Goal: Information Seeking & Learning: Check status

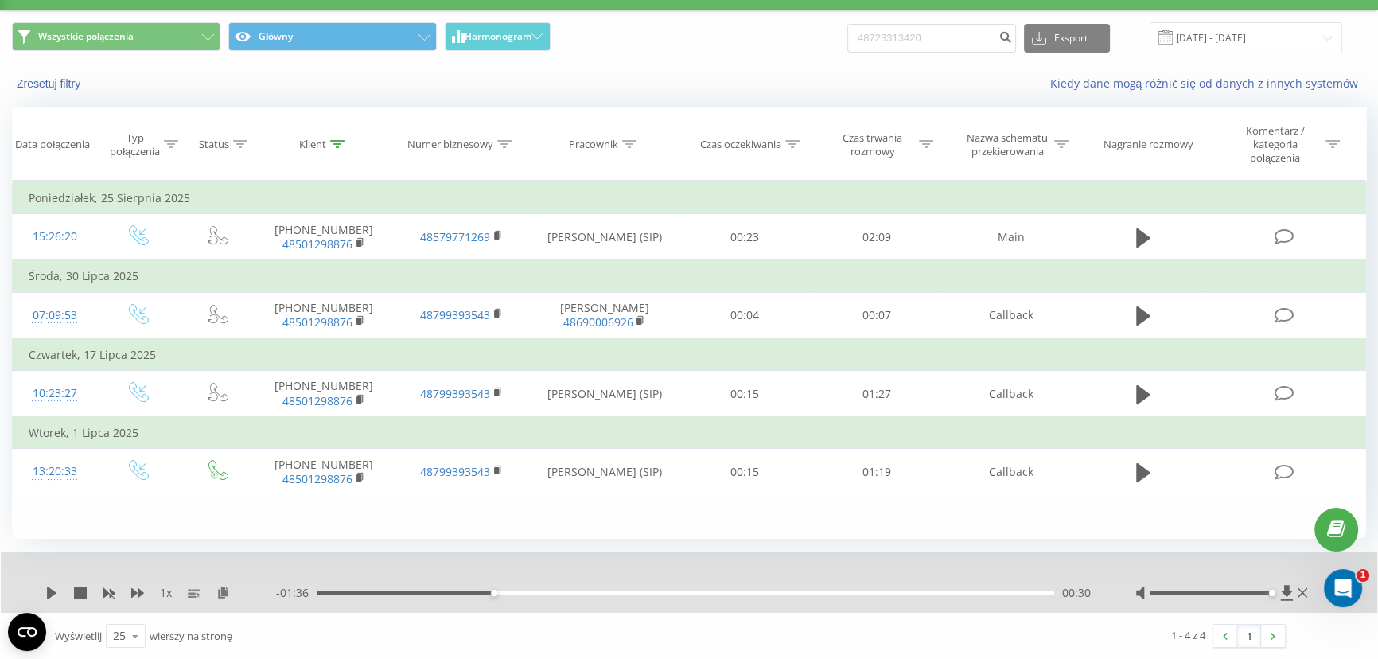
type input "48723313420"
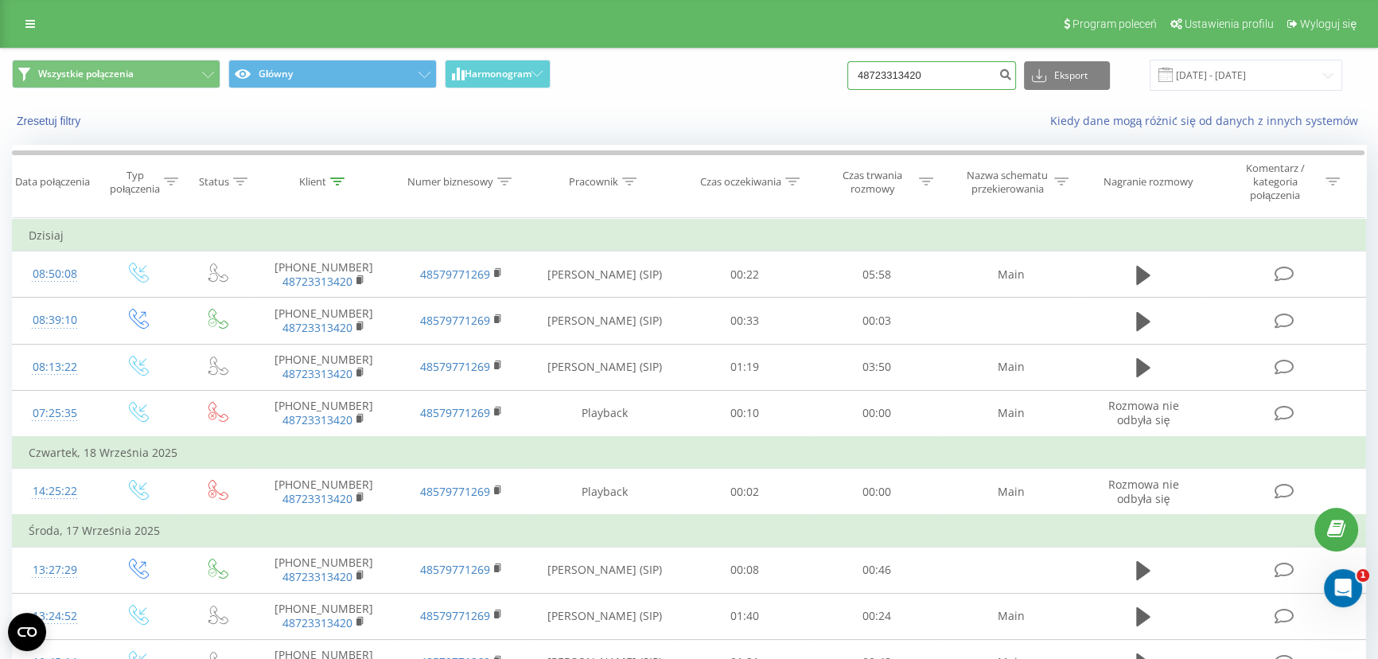
click at [968, 70] on input "48723313420" at bounding box center [931, 75] width 169 height 29
paste input
type input "48723313420"
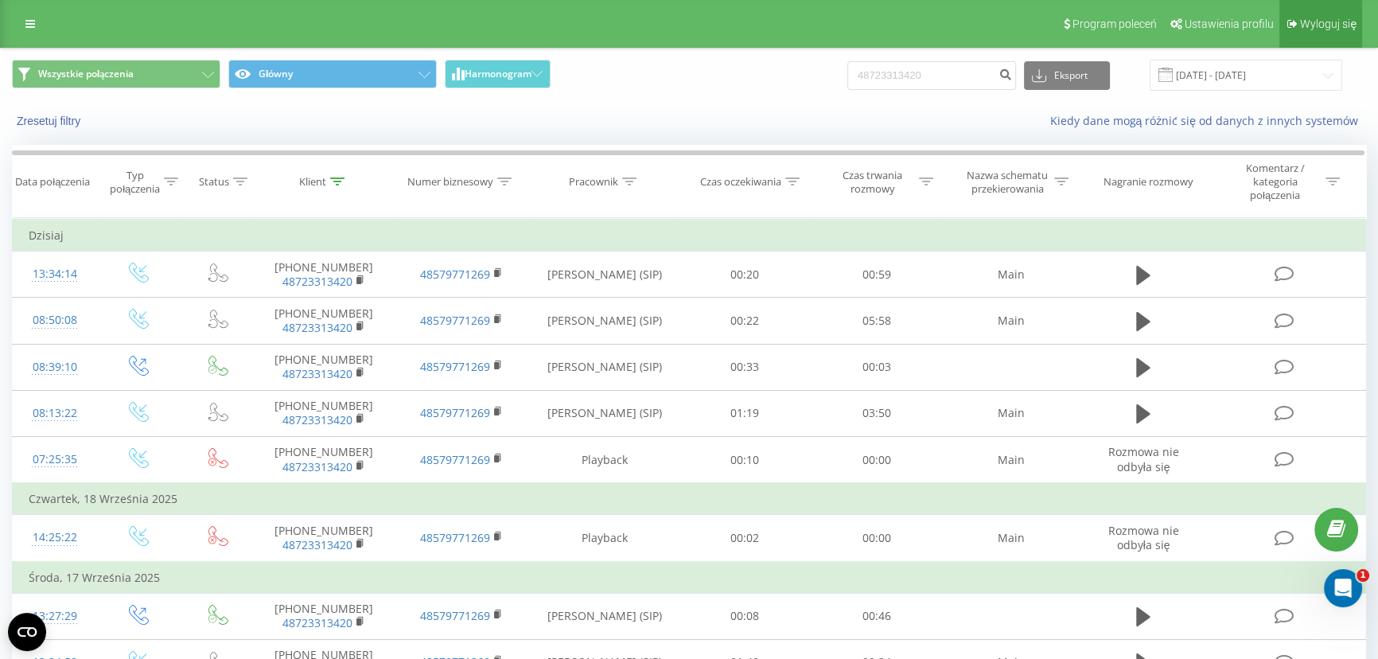
drag, startPoint x: 672, startPoint y: 75, endPoint x: 1318, endPoint y: 40, distance: 646.3
click at [941, 66] on input "48723313420" at bounding box center [931, 75] width 169 height 29
paste input "608551683"
type input "48608551683"
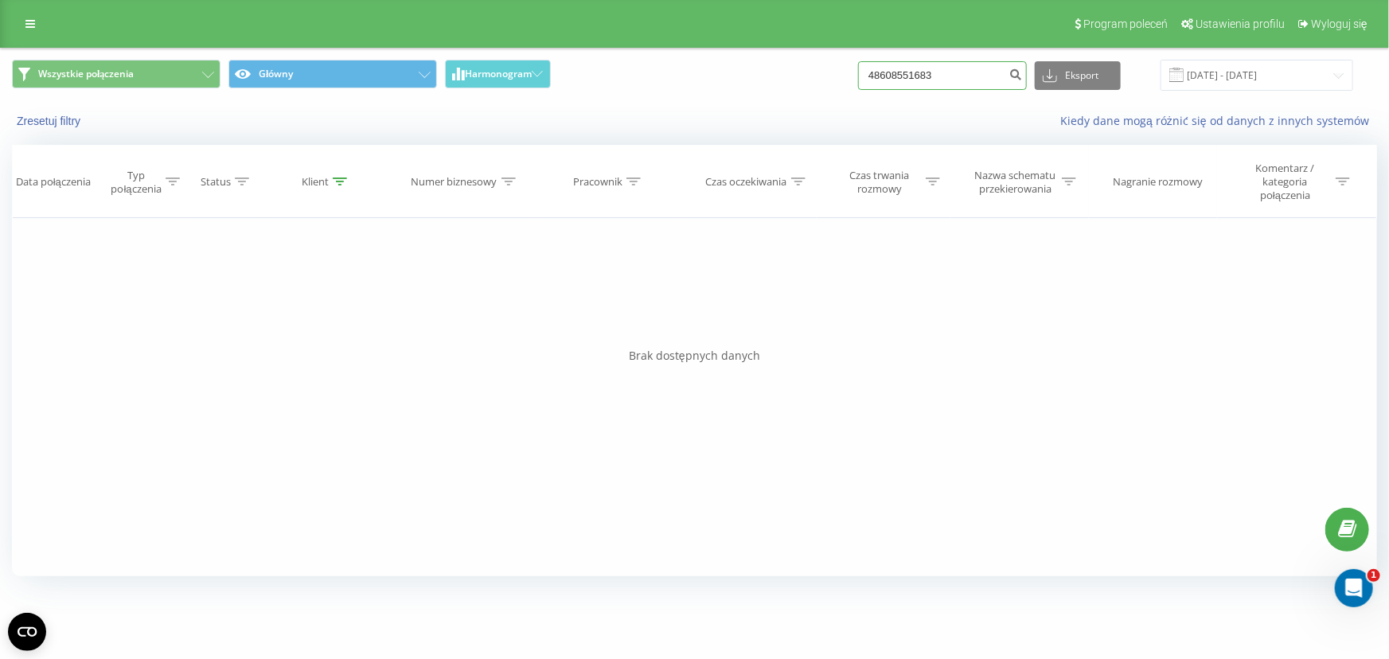
click at [965, 74] on input "48608551683" at bounding box center [942, 75] width 169 height 29
paste input
paste input "48506437100"
type input "48506437100"
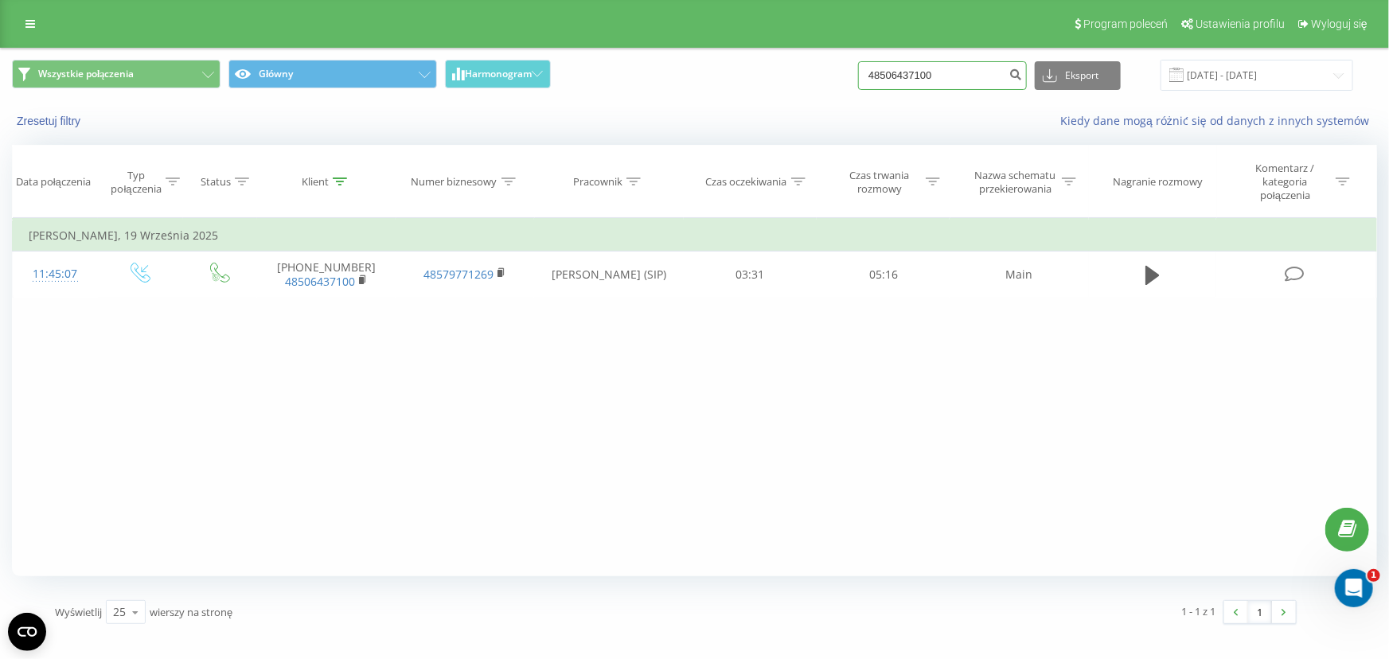
click at [979, 83] on input "48506437100" at bounding box center [942, 75] width 169 height 29
paste input "72331342"
type input "48723313420"
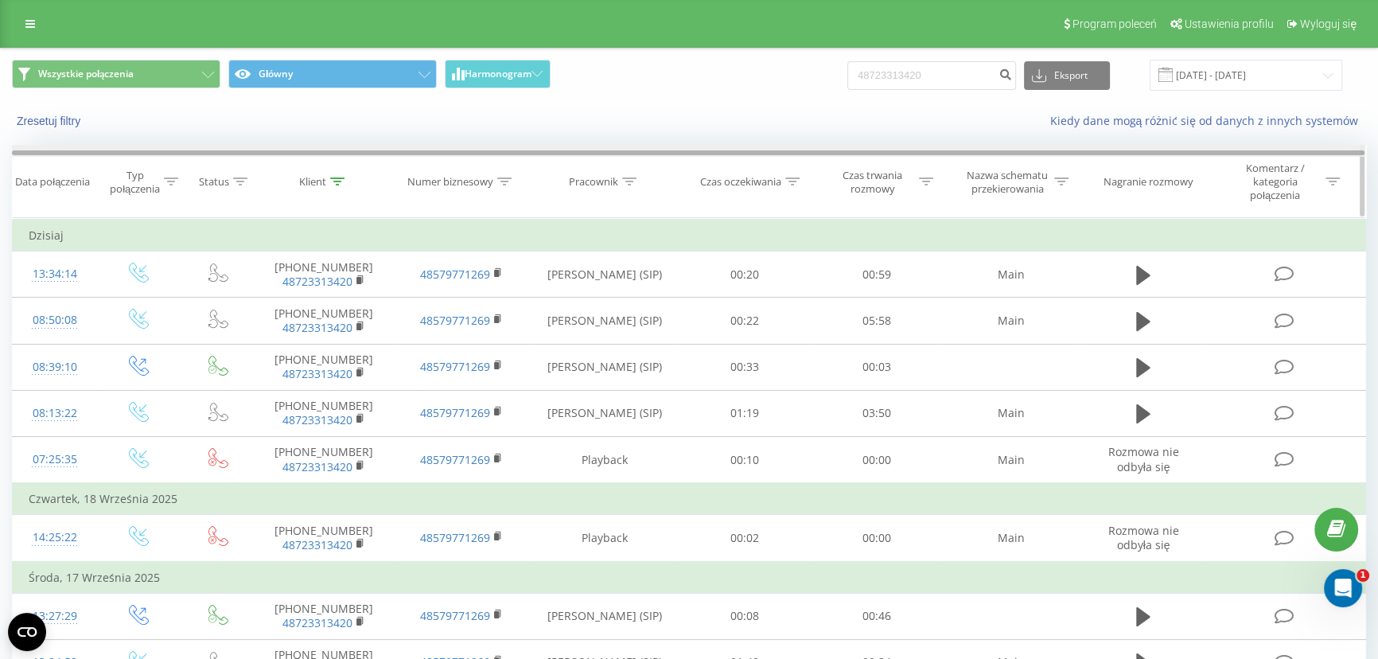
drag, startPoint x: 763, startPoint y: 155, endPoint x: 777, endPoint y: 151, distance: 14.9
click at [777, 151] on div at bounding box center [689, 151] width 1354 height 12
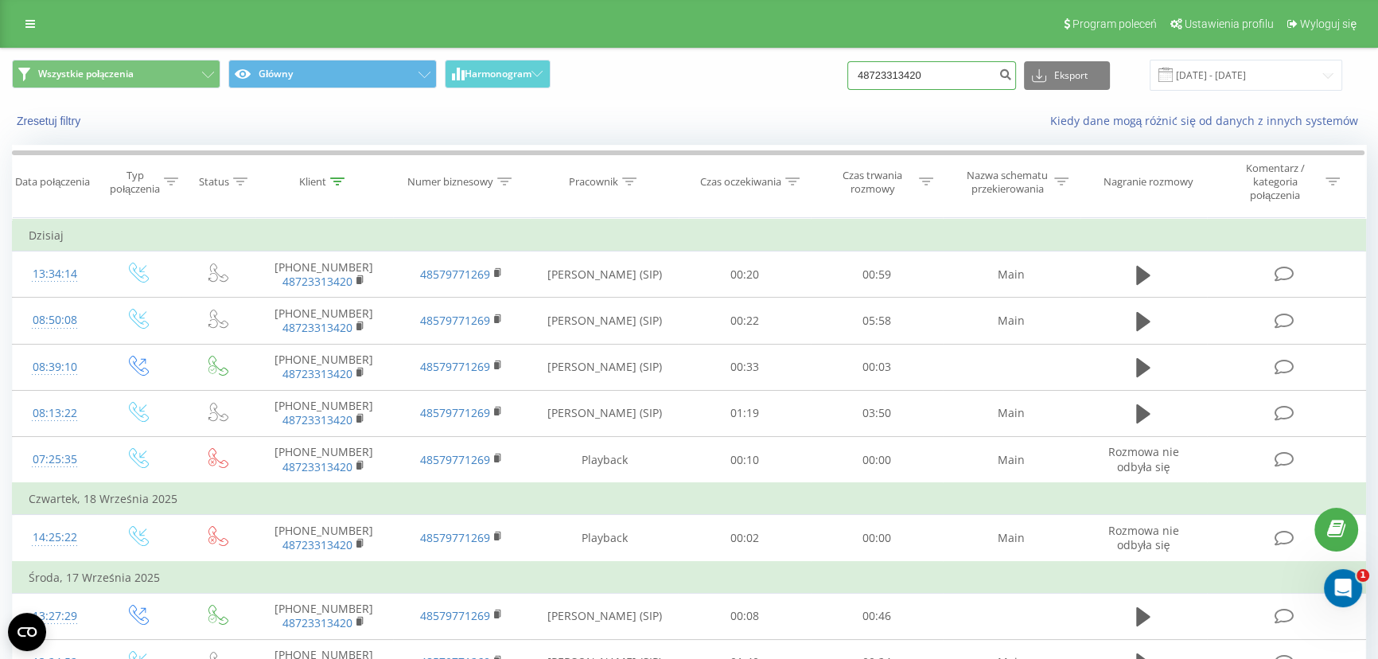
click at [933, 74] on input "48723313420" at bounding box center [931, 75] width 169 height 29
paste input "504021755"
type input "48504021755"
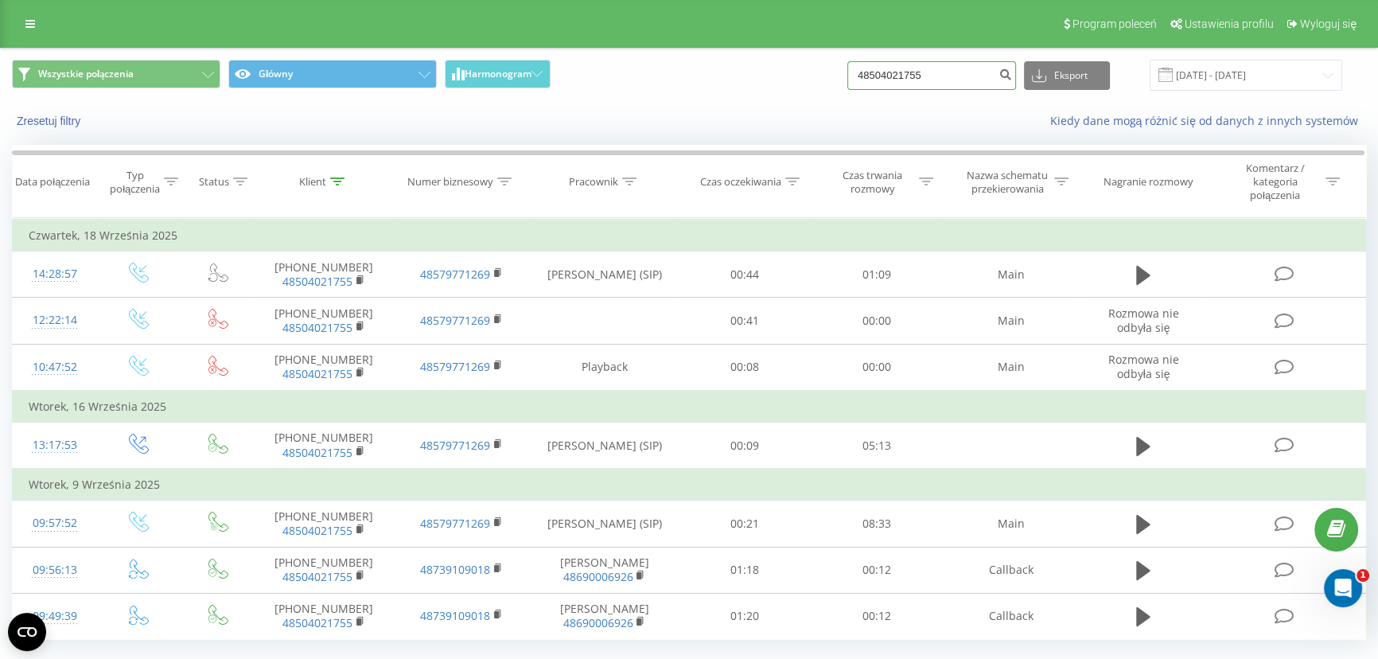
click at [947, 73] on input "48504021755" at bounding box center [931, 75] width 169 height 29
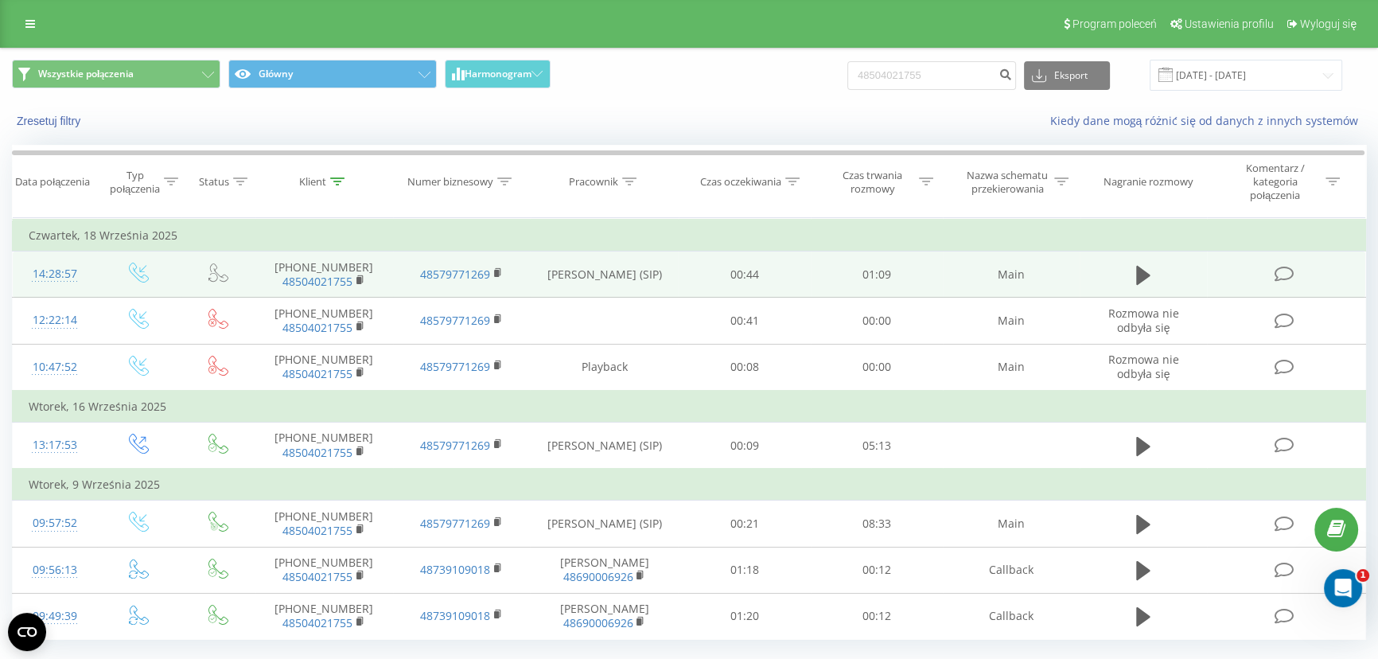
drag, startPoint x: 1140, startPoint y: 271, endPoint x: 1090, endPoint y: 279, distance: 50.1
click at [1140, 271] on icon at bounding box center [1143, 275] width 14 height 19
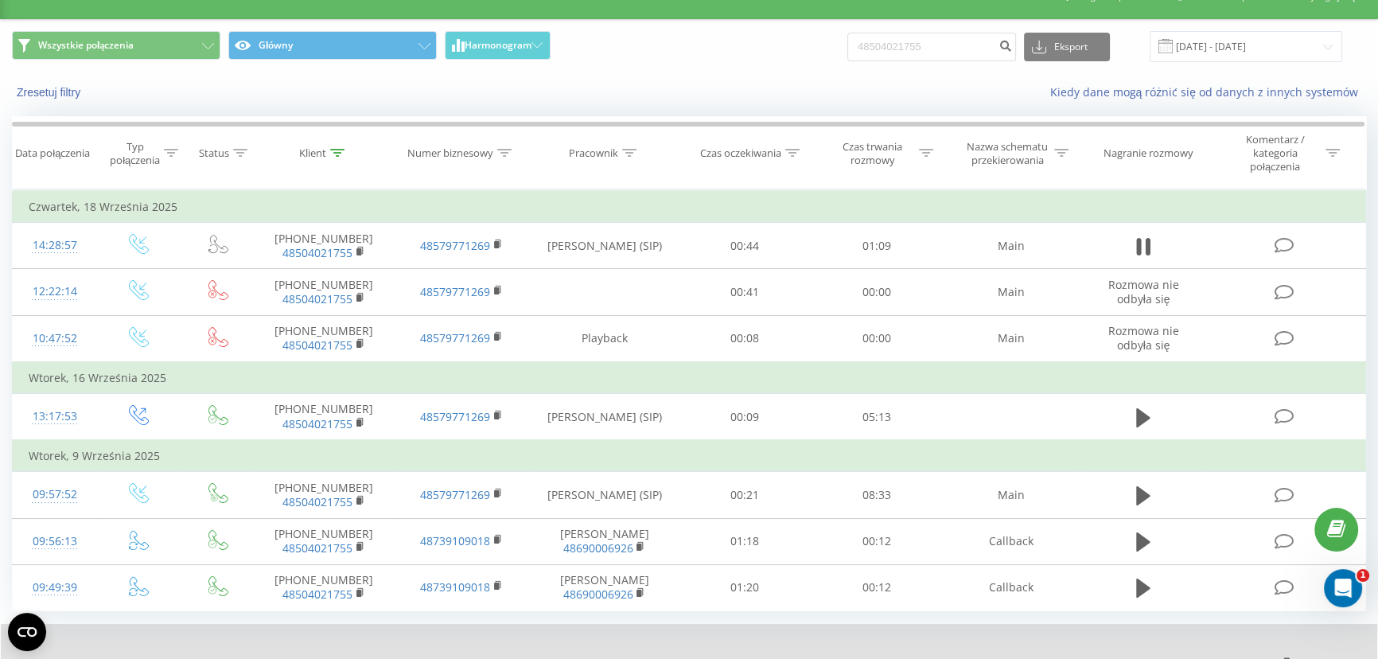
scroll to position [100, 0]
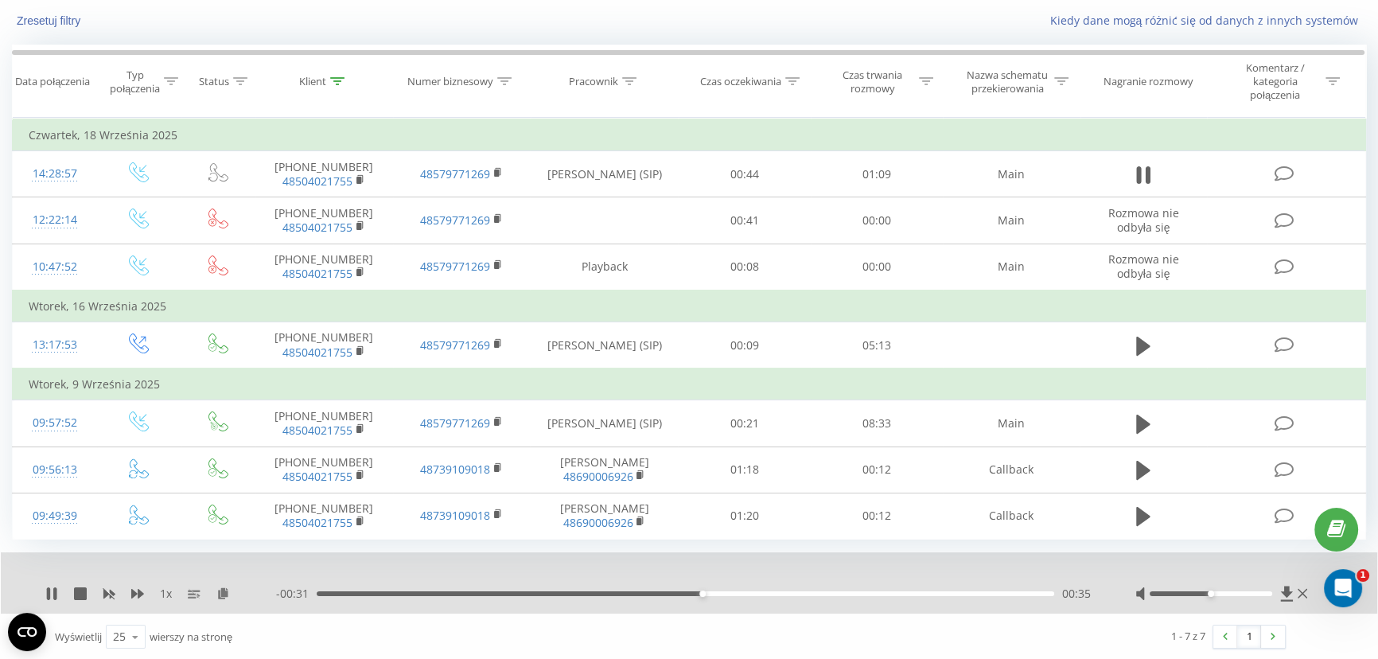
click at [750, 592] on div "00:35" at bounding box center [686, 593] width 738 height 5
click at [797, 591] on div "00:40" at bounding box center [686, 593] width 738 height 5
click at [891, 591] on div "00:47" at bounding box center [686, 593] width 738 height 5
click at [54, 588] on icon at bounding box center [54, 593] width 3 height 13
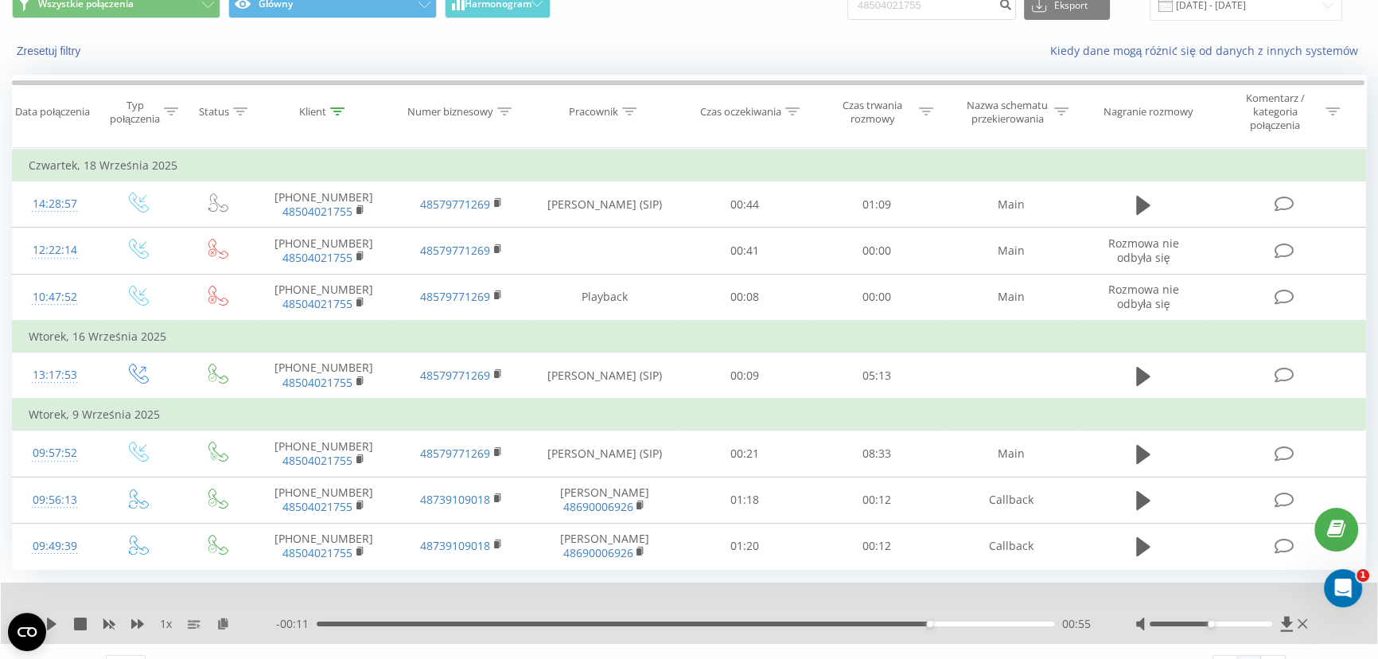
scroll to position [0, 0]
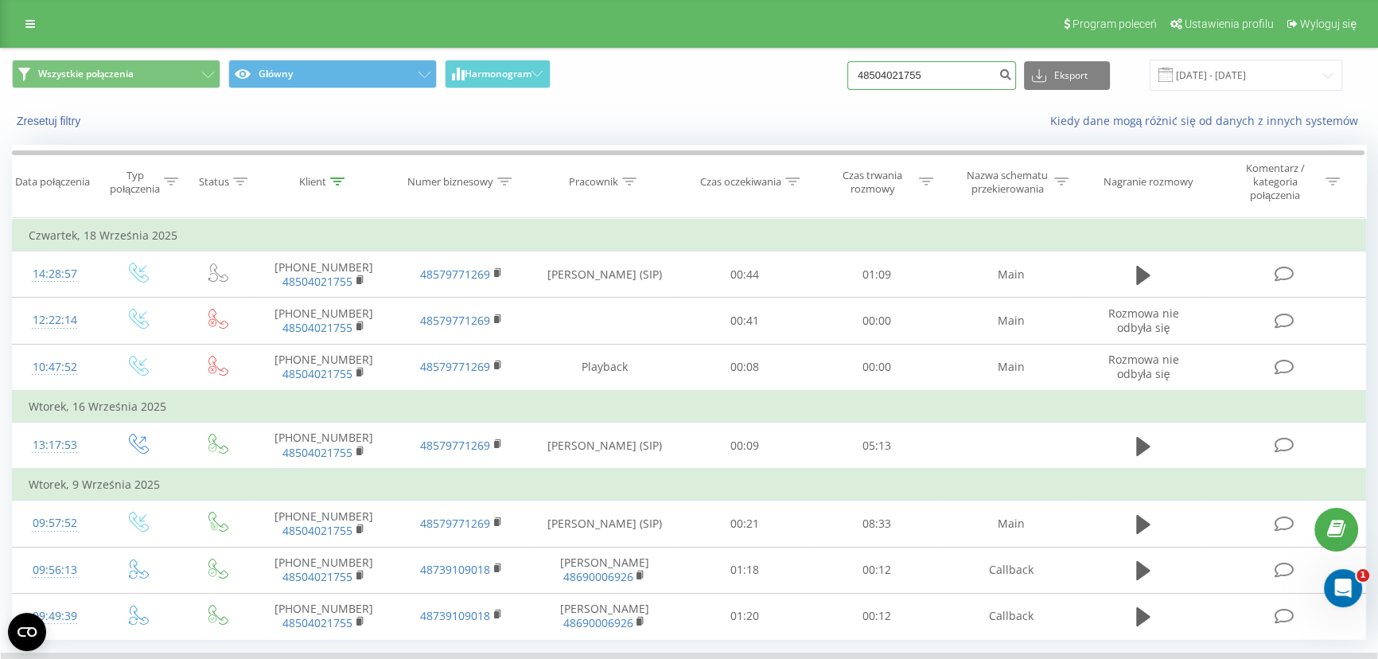
click at [914, 81] on input "48504021755" at bounding box center [931, 75] width 169 height 29
paste input "661714863"
type input "661714863"
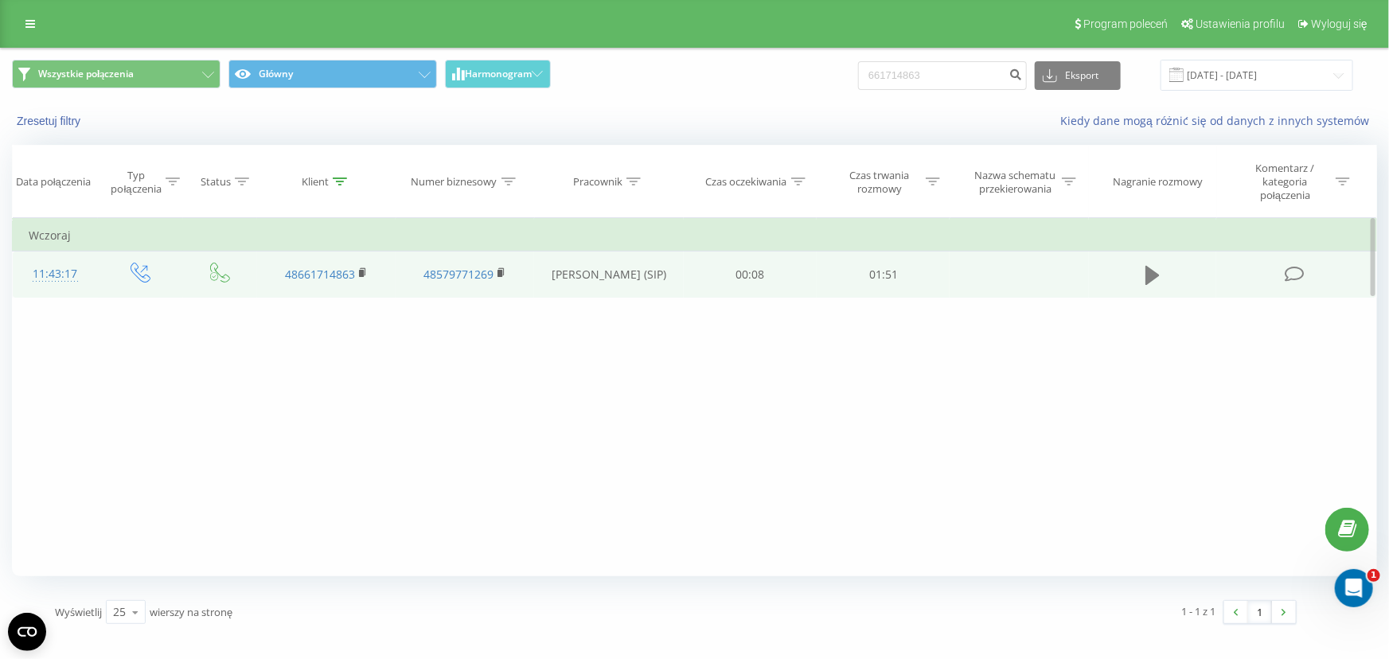
click at [1147, 274] on icon at bounding box center [1152, 275] width 14 height 19
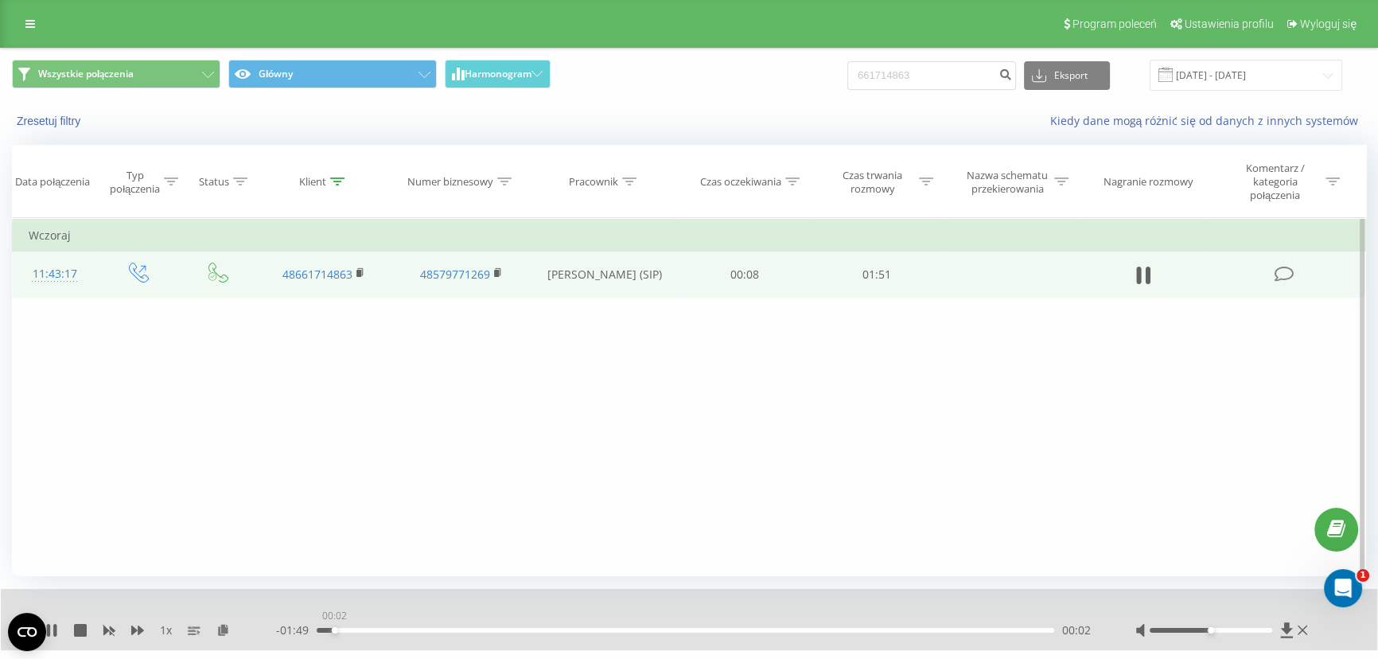
click at [334, 628] on div "00:02" at bounding box center [686, 630] width 738 height 5
click at [364, 629] on div "00:07" at bounding box center [686, 630] width 738 height 5
click at [384, 629] on div "00:10" at bounding box center [686, 630] width 738 height 5
click at [431, 630] on div "00:12" at bounding box center [686, 630] width 738 height 5
click at [461, 630] on div "00:21" at bounding box center [686, 630] width 738 height 5
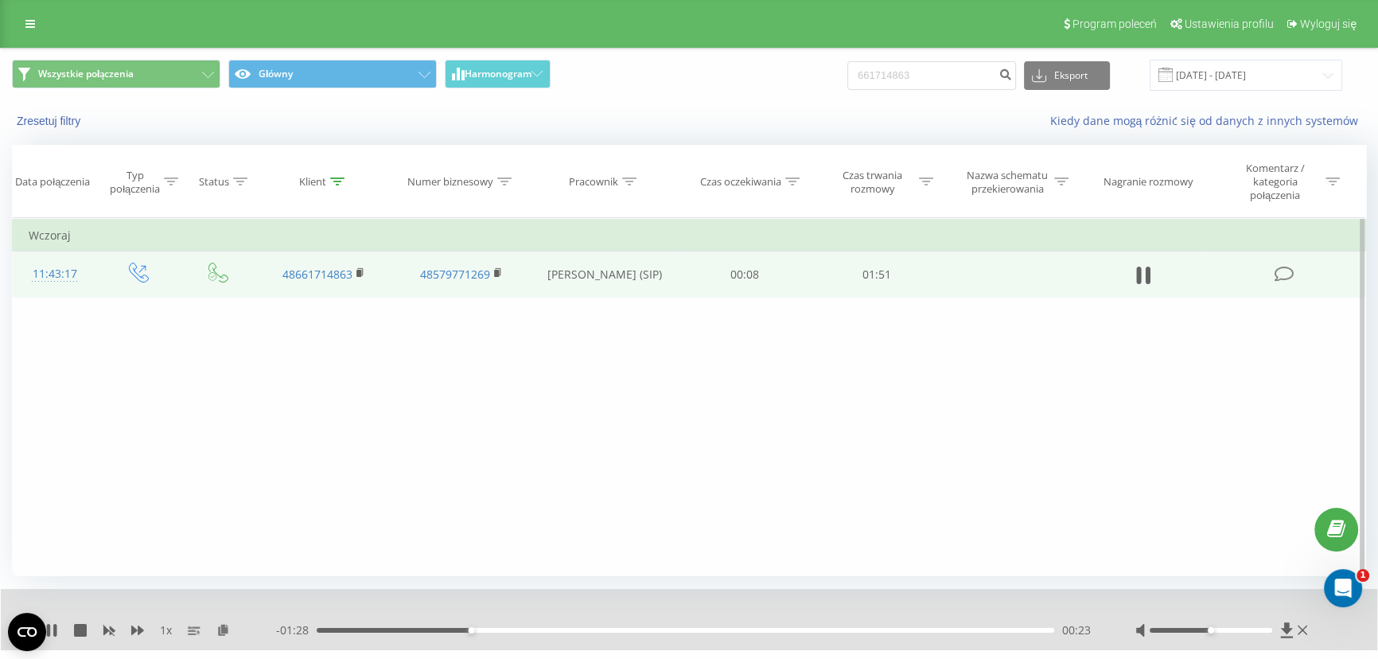
click at [521, 628] on div "00:23" at bounding box center [686, 630] width 738 height 5
click at [709, 628] on div "00:55" at bounding box center [686, 630] width 738 height 5
click at [783, 629] on div "01:10" at bounding box center [686, 630] width 738 height 5
click at [872, 628] on div "01:19" at bounding box center [686, 630] width 738 height 5
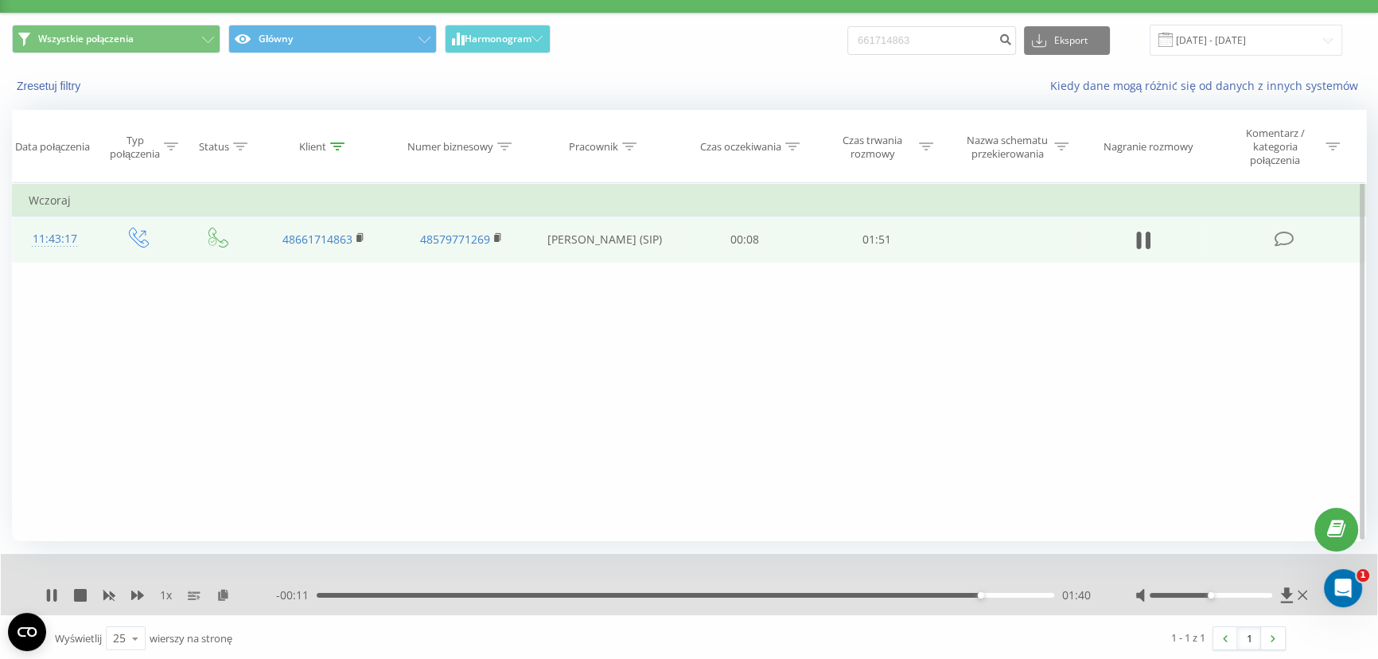
scroll to position [37, 0]
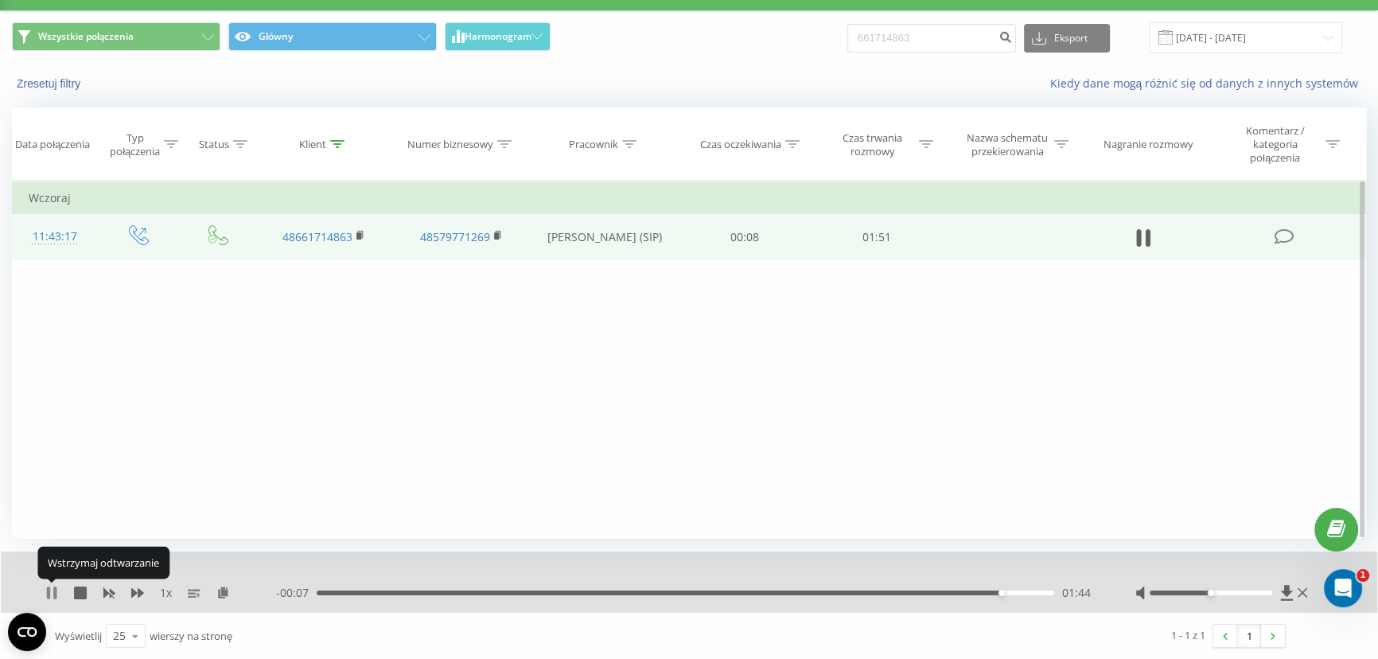
click at [56, 590] on icon at bounding box center [54, 592] width 3 height 13
click at [951, 43] on input "661714863" at bounding box center [931, 38] width 169 height 29
paste input "48508066180"
type input "48508066180"
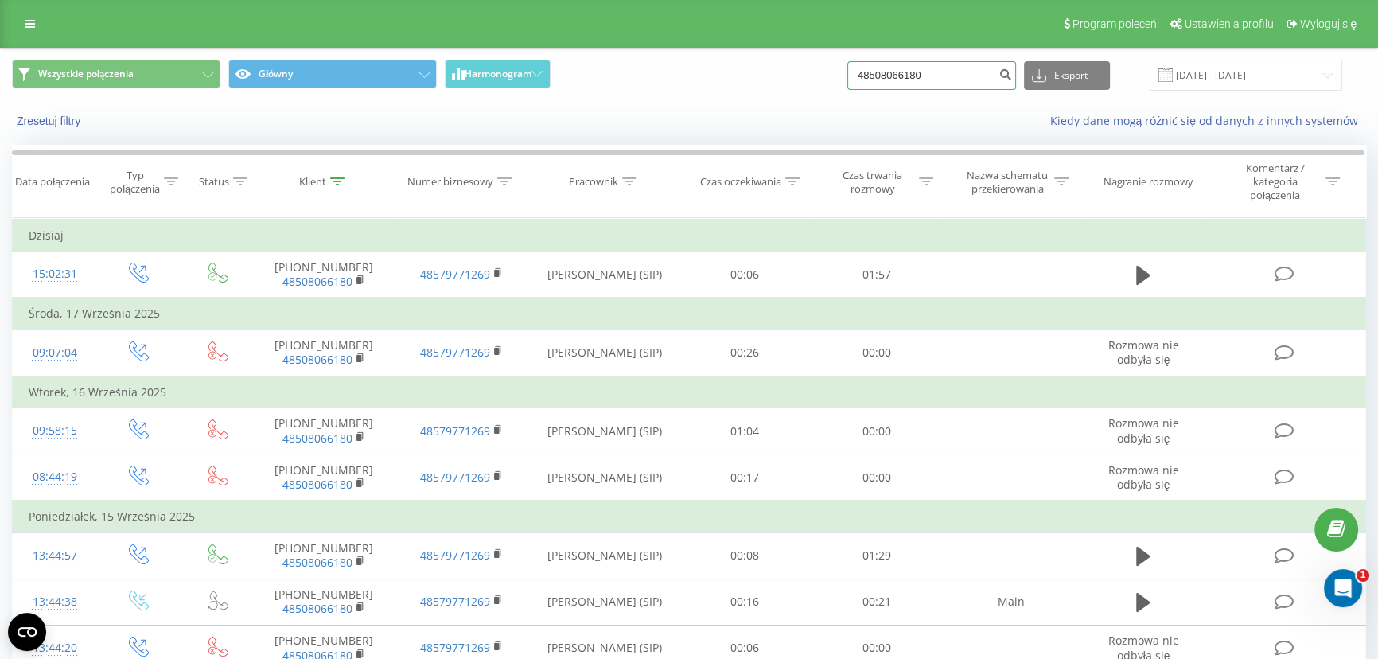
click at [916, 75] on input "48508066180" at bounding box center [931, 75] width 169 height 29
paste input "720788234"
type input "48720788234"
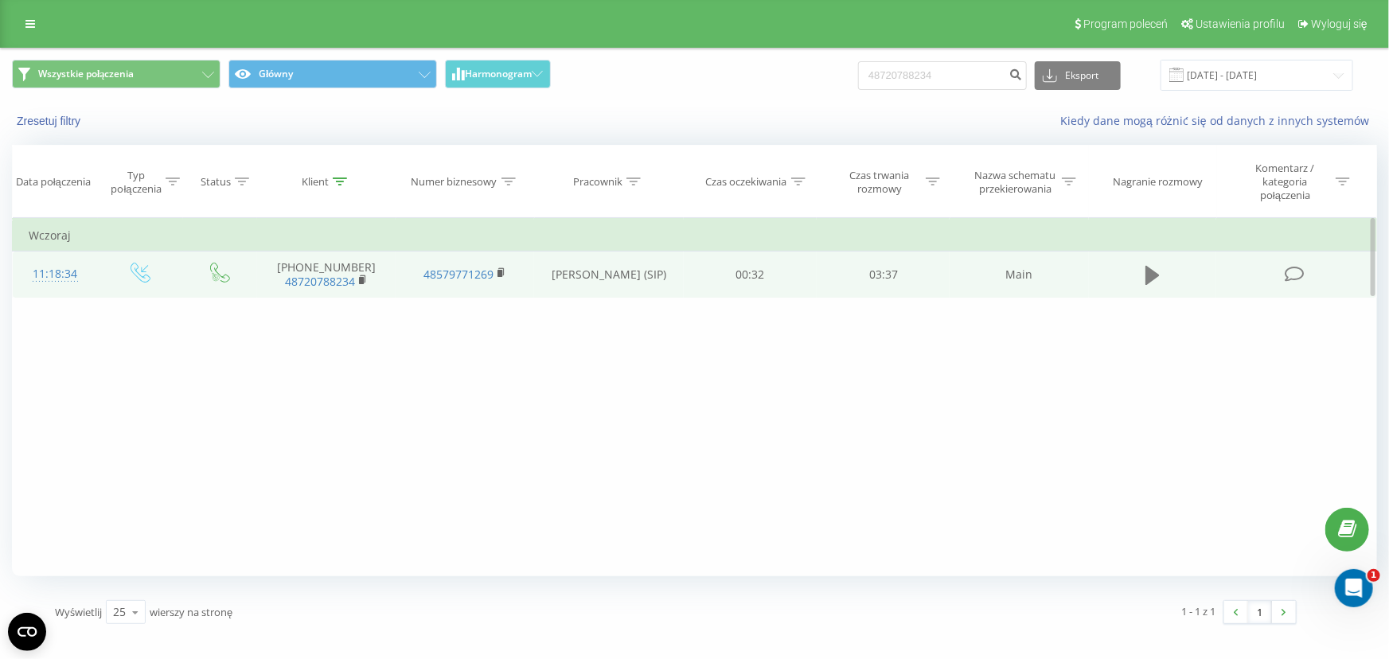
click at [1154, 267] on icon at bounding box center [1152, 275] width 14 height 22
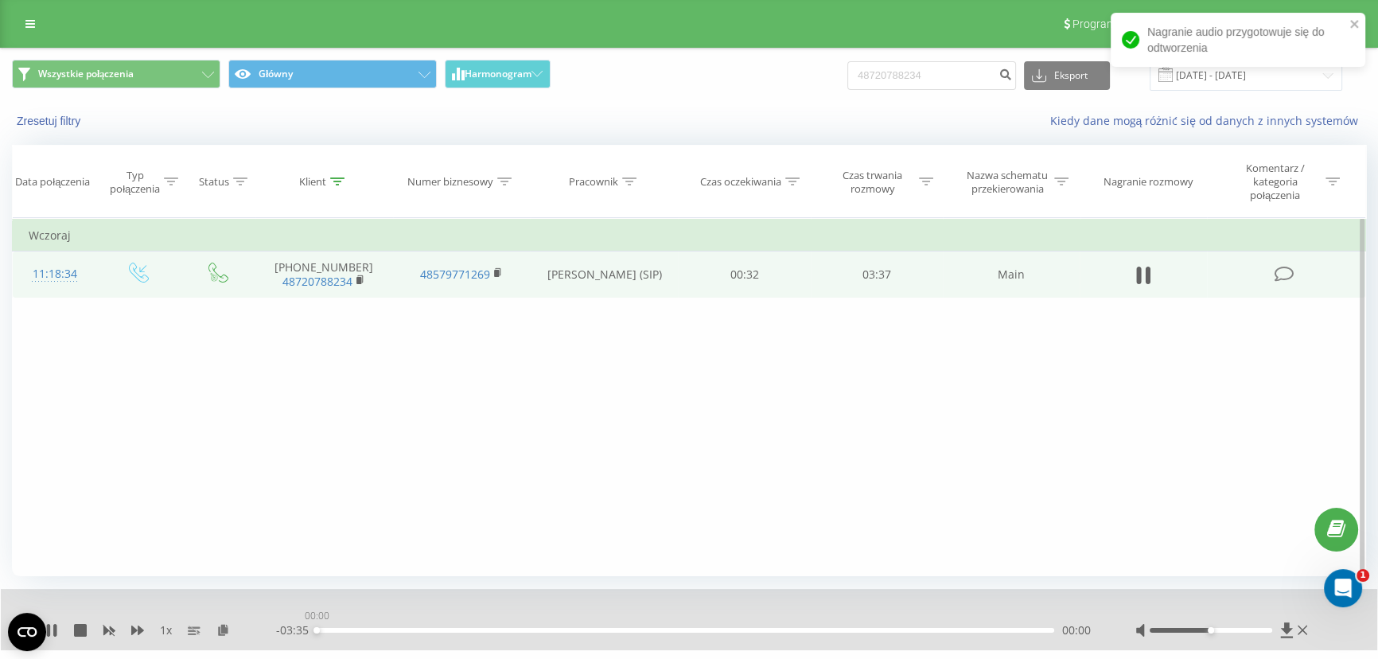
click at [365, 629] on div "00:00" at bounding box center [686, 630] width 738 height 5
click at [1144, 275] on icon at bounding box center [1143, 275] width 14 height 22
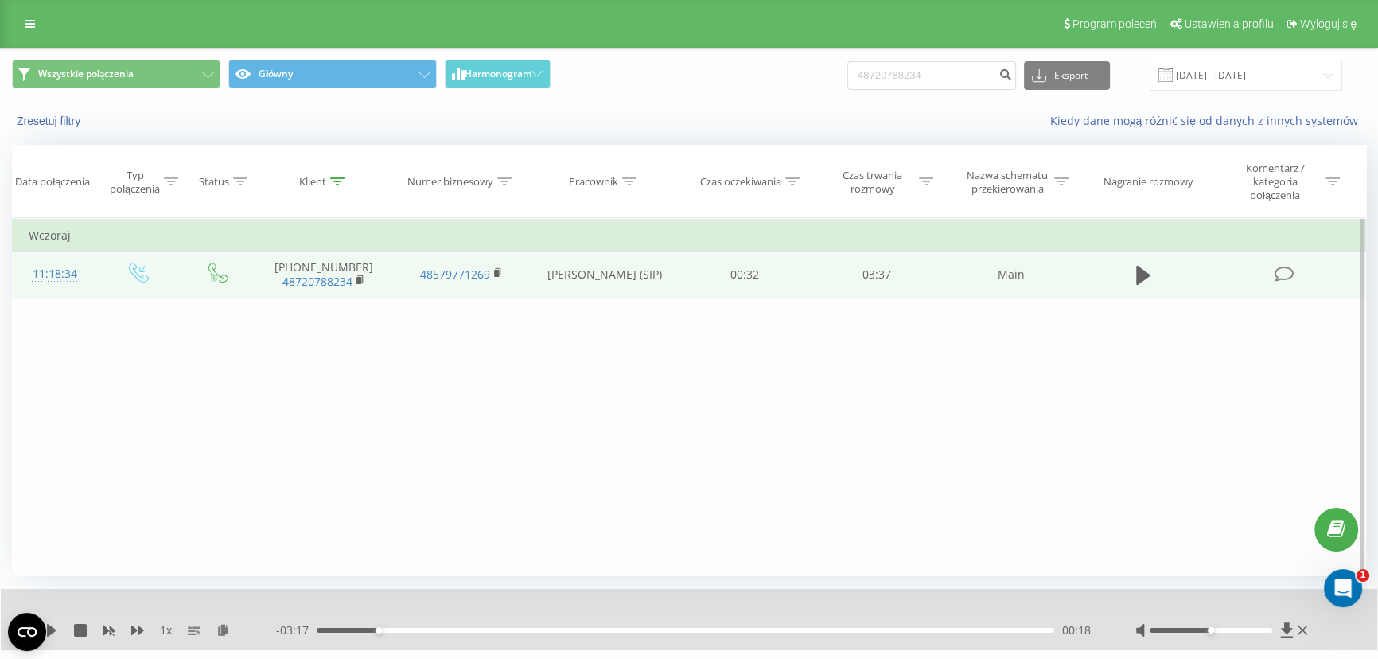
click at [894, 511] on div "Filtruj według warunków Jest równe Wprowadź wartość Anuluj OK Filtruj według wa…" at bounding box center [689, 397] width 1354 height 358
click at [926, 69] on input "48720788234" at bounding box center [931, 75] width 169 height 29
paste input "530 630 457"
type input "530 630 457"
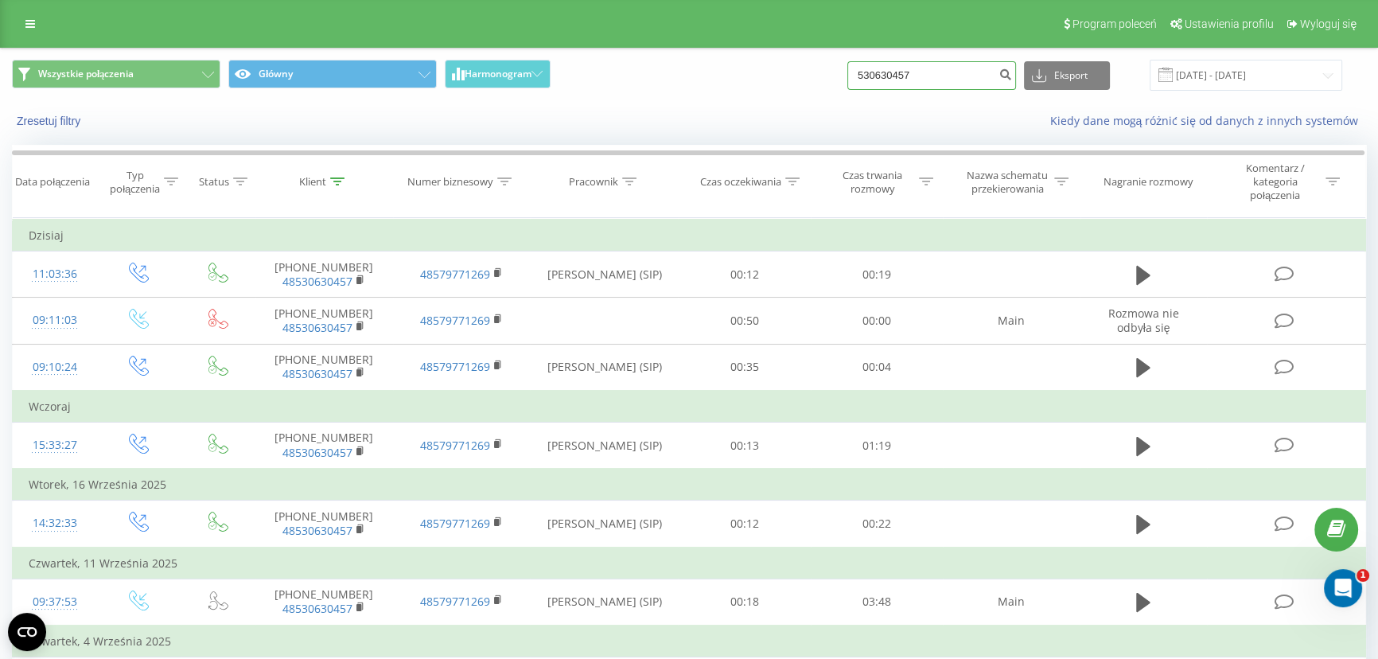
click at [944, 72] on input "530630457" at bounding box center [931, 75] width 169 height 29
paste input "48604466928"
type input "48604466928"
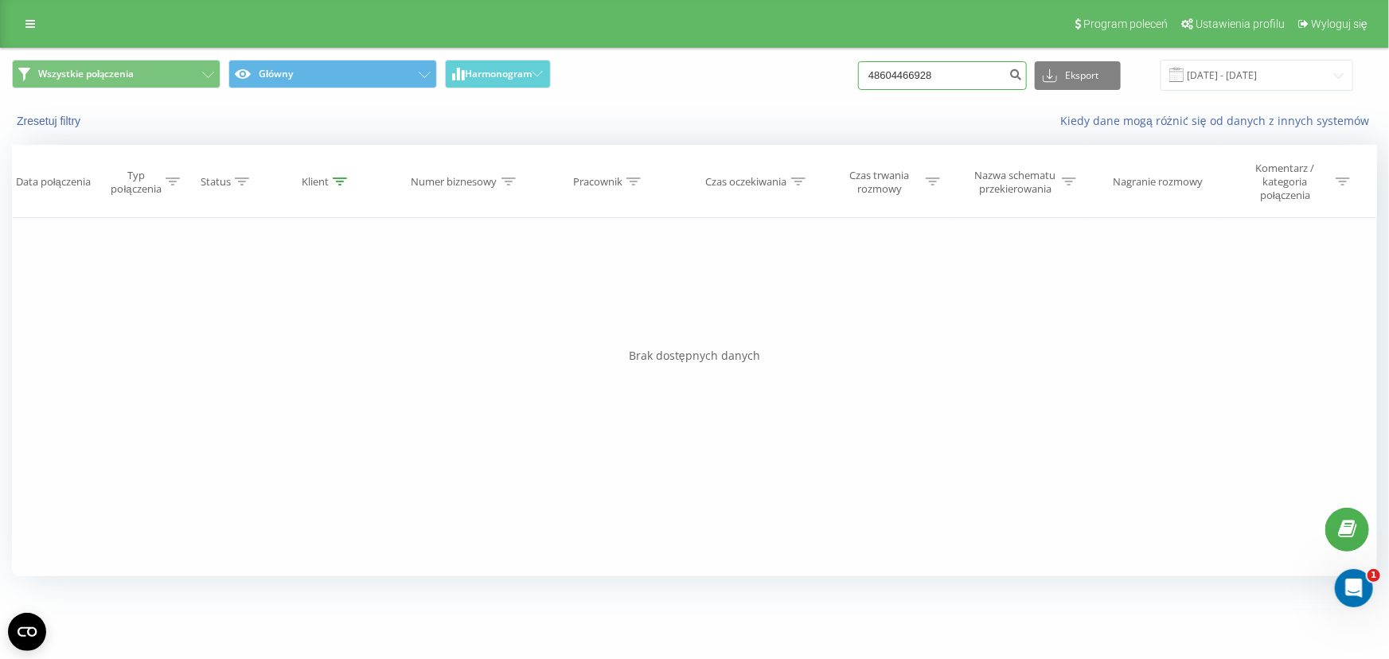
click at [955, 77] on input "48604466928" at bounding box center [942, 75] width 169 height 29
paste input "503478016"
type input "48503478016"
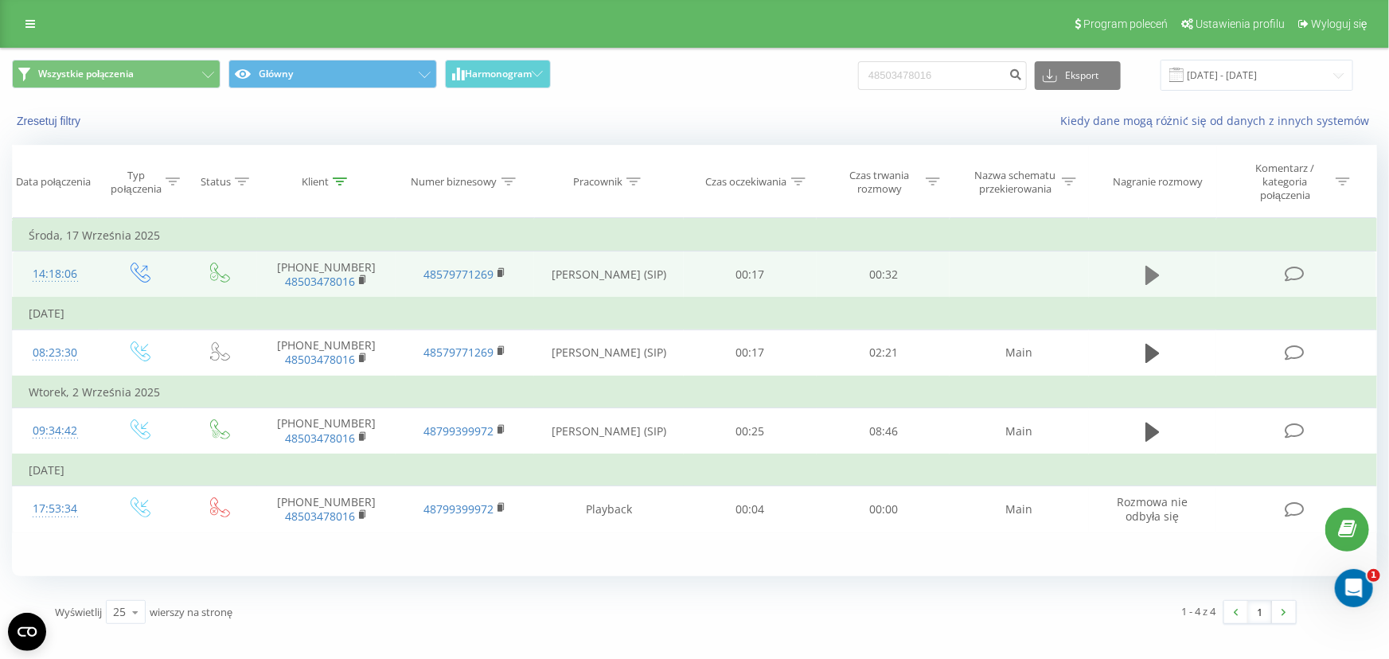
click at [1146, 275] on icon at bounding box center [1152, 275] width 14 height 19
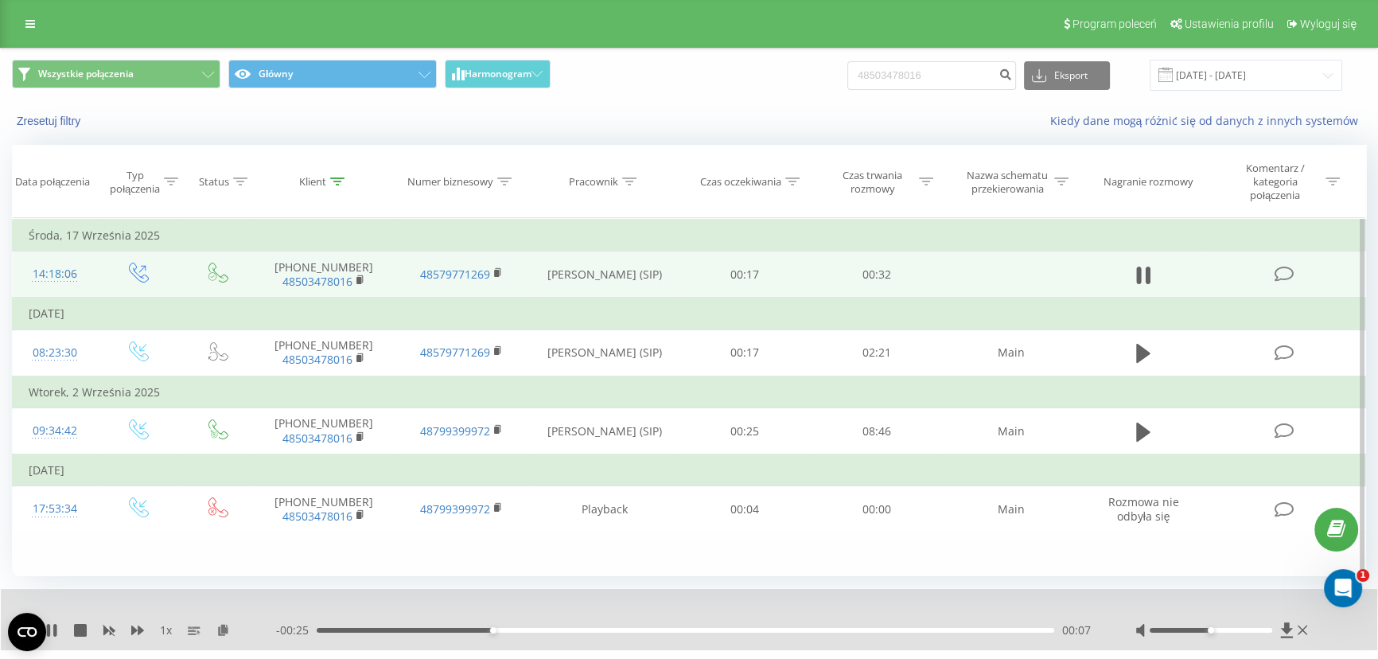
click at [549, 629] on div "00:07" at bounding box center [686, 630] width 738 height 5
click at [607, 629] on div "00:11" at bounding box center [686, 630] width 738 height 5
drag, startPoint x: 654, startPoint y: 629, endPoint x: 693, endPoint y: 631, distance: 39.1
click at [656, 629] on div "00:15" at bounding box center [686, 630] width 738 height 5
click at [720, 629] on div "00:18" at bounding box center [686, 630] width 738 height 5
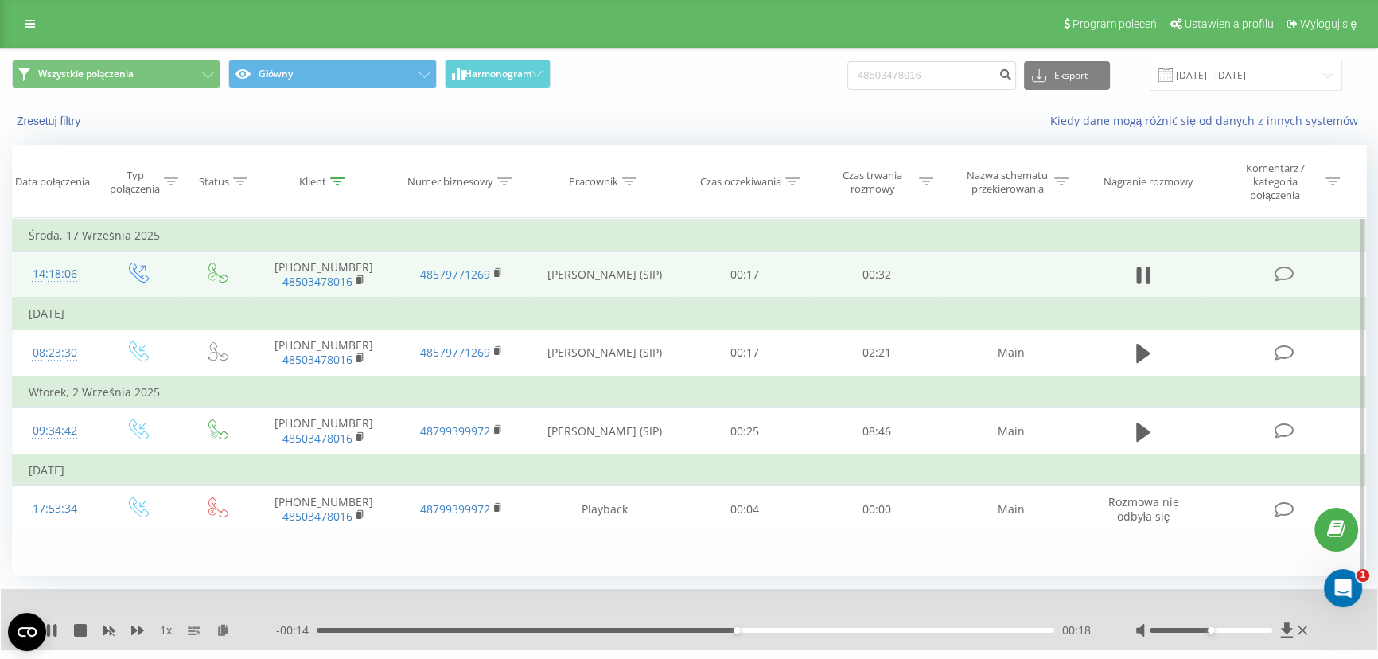
click at [783, 629] on div "00:18" at bounding box center [686, 630] width 738 height 5
click at [867, 629] on div "00:21" at bounding box center [686, 630] width 738 height 5
click at [980, 629] on div "00:29" at bounding box center [686, 630] width 738 height 5
click at [54, 625] on icon at bounding box center [54, 630] width 3 height 13
